Goal: Communication & Community: Answer question/provide support

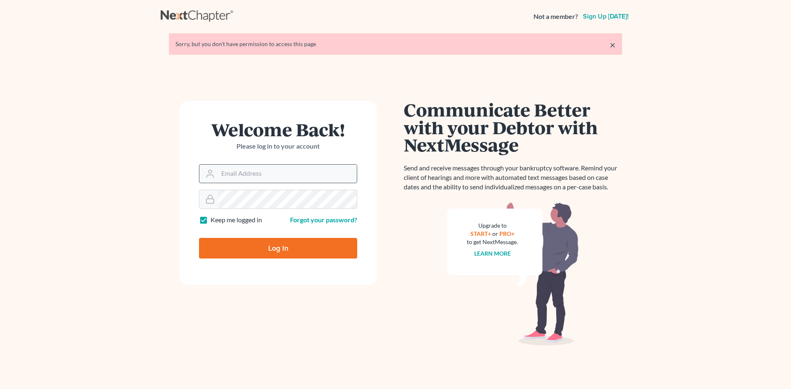
click at [226, 175] on input "Email Address" at bounding box center [287, 174] width 139 height 18
type input "[EMAIL_ADDRESS][DOMAIN_NAME]"
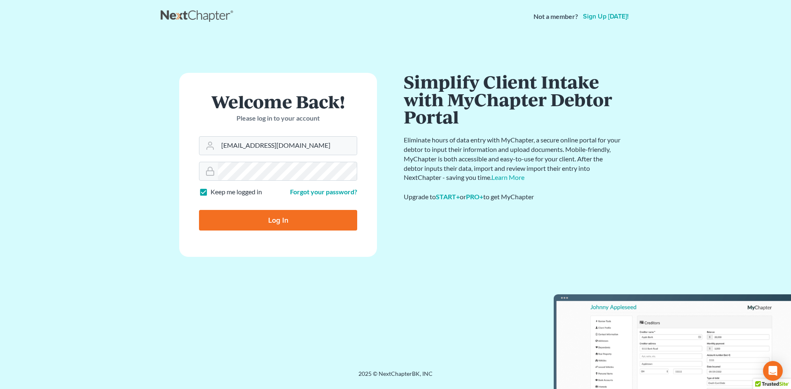
click at [276, 221] on input "Log In" at bounding box center [278, 220] width 158 height 21
type input "Thinking..."
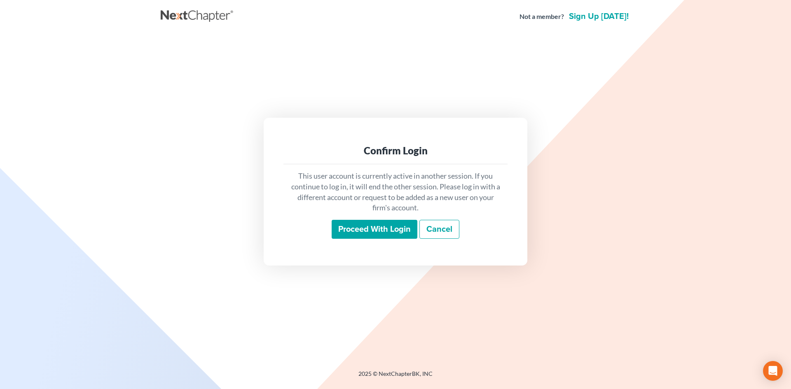
click at [370, 228] on input "Proceed with login" at bounding box center [374, 229] width 86 height 19
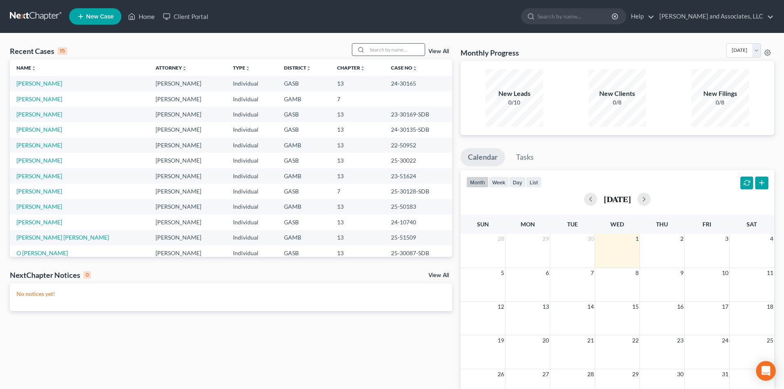
click at [376, 51] on input "search" at bounding box center [396, 50] width 58 height 12
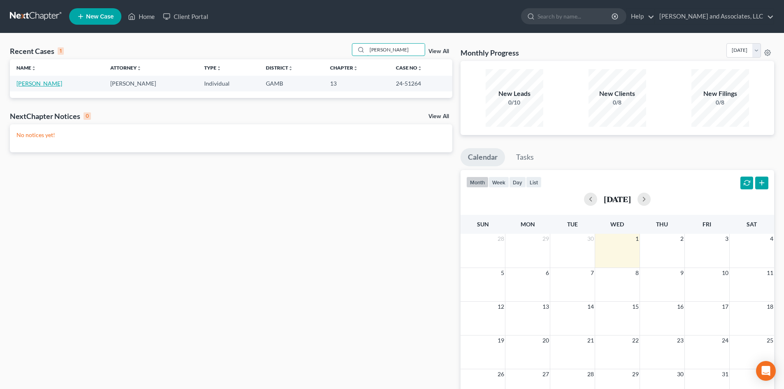
type input "Womack"
click at [41, 84] on link "Womack, Ariel" at bounding box center [39, 83] width 46 height 7
click at [41, 83] on link "Womack, Ariel" at bounding box center [39, 83] width 46 height 7
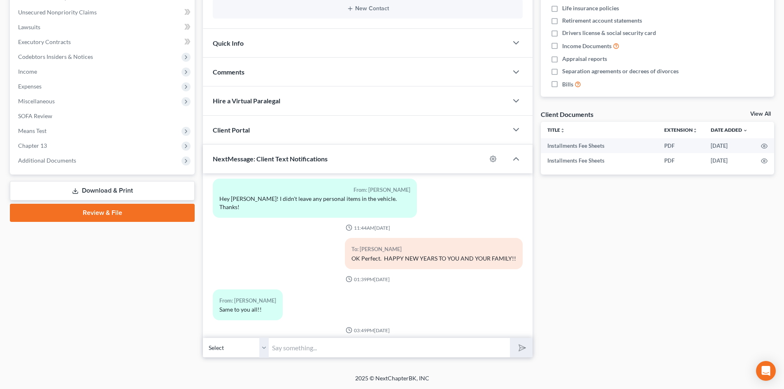
scroll to position [2140, 0]
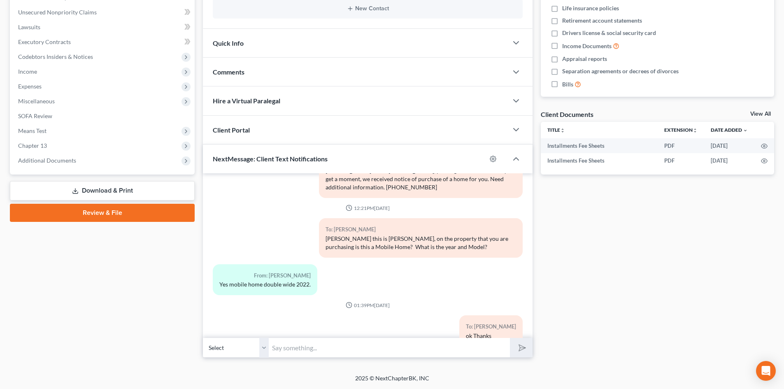
click at [281, 350] on input "text" at bounding box center [389, 348] width 241 height 20
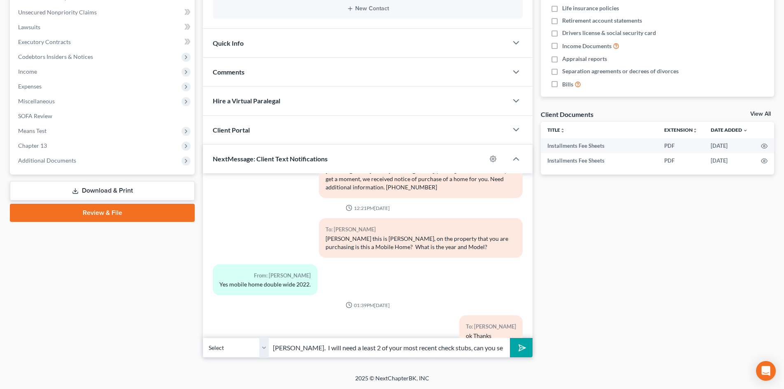
type input "Hi Ariel, this is Rose. I will need a least 2 of your most recent check stubs, …"
click at [510, 338] on button "submit" at bounding box center [521, 347] width 23 height 19
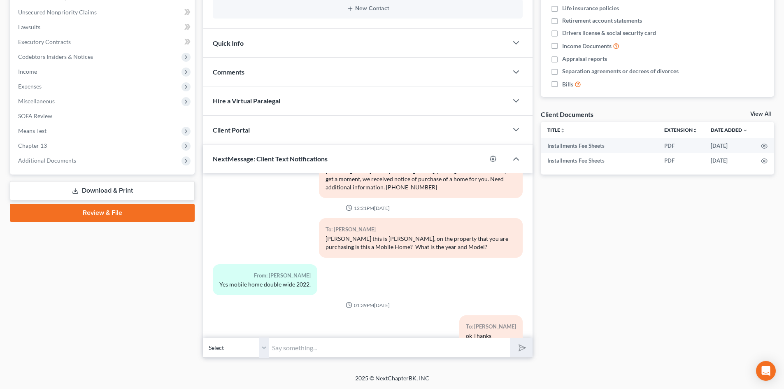
scroll to position [2200, 0]
